Goal: Check status: Check status

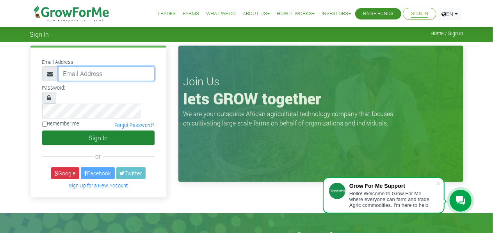
type input "hubertanthonio@gmail.com"
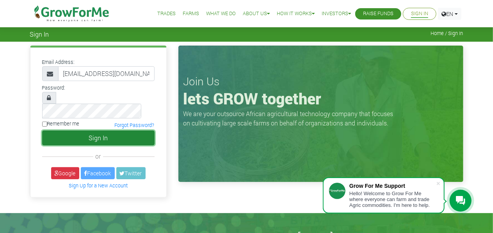
click at [101, 131] on button "Sign In" at bounding box center [98, 138] width 112 height 15
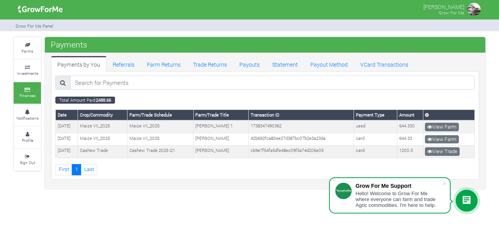
click at [30, 87] on link "Finances" at bounding box center [27, 92] width 27 height 21
click at [246, 64] on link "Payouts" at bounding box center [249, 64] width 33 height 16
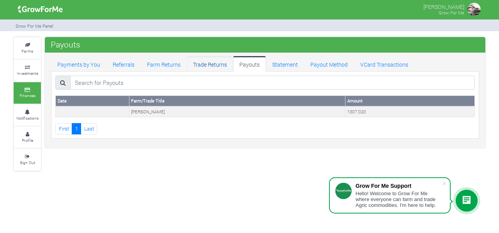
click at [207, 64] on link "Trade Returns" at bounding box center [210, 64] width 46 height 16
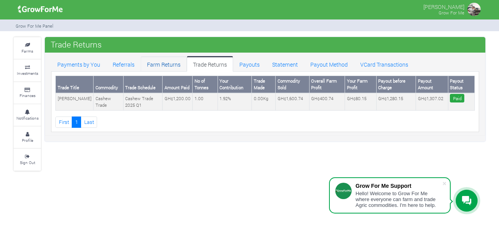
click at [157, 65] on link "Farm Returns" at bounding box center [164, 64] width 46 height 16
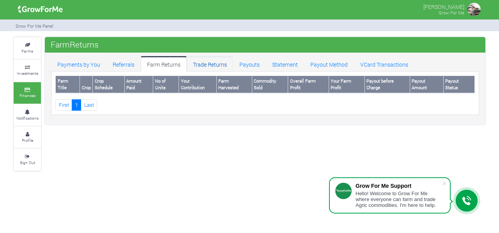
click at [207, 63] on link "Trade Returns" at bounding box center [210, 64] width 46 height 16
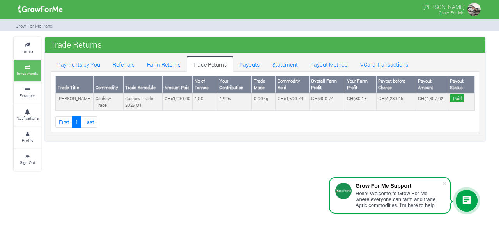
click at [34, 72] on small "Investments" at bounding box center [27, 73] width 21 height 5
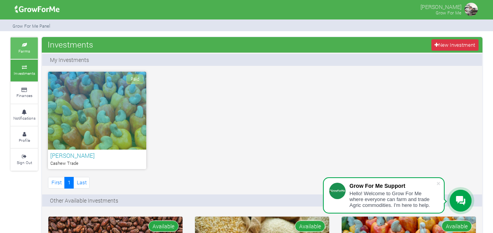
click at [21, 46] on icon at bounding box center [23, 45] width 23 height 4
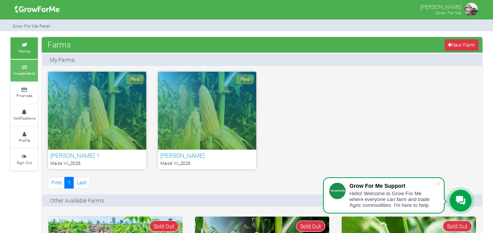
click at [23, 68] on icon at bounding box center [23, 68] width 23 height 4
